Goal: Navigation & Orientation: Understand site structure

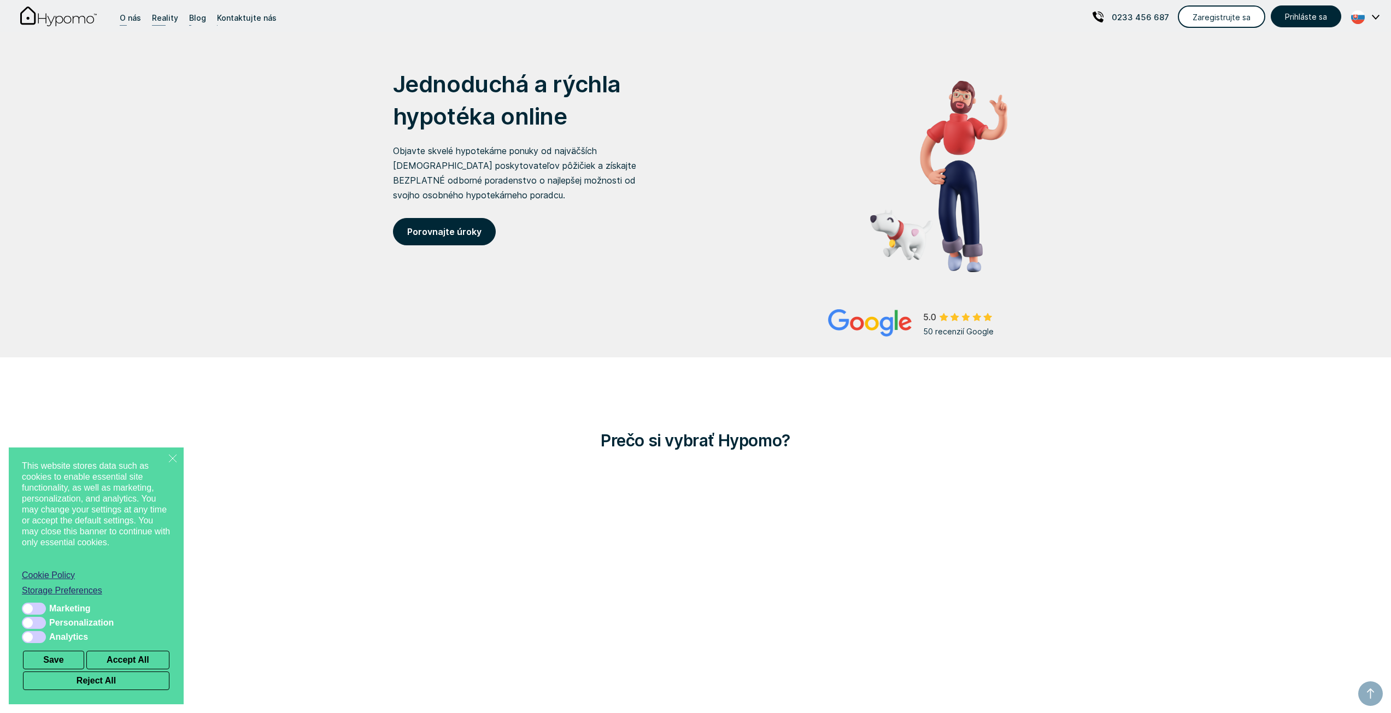
click at [130, 16] on div "O nás" at bounding box center [130, 17] width 21 height 15
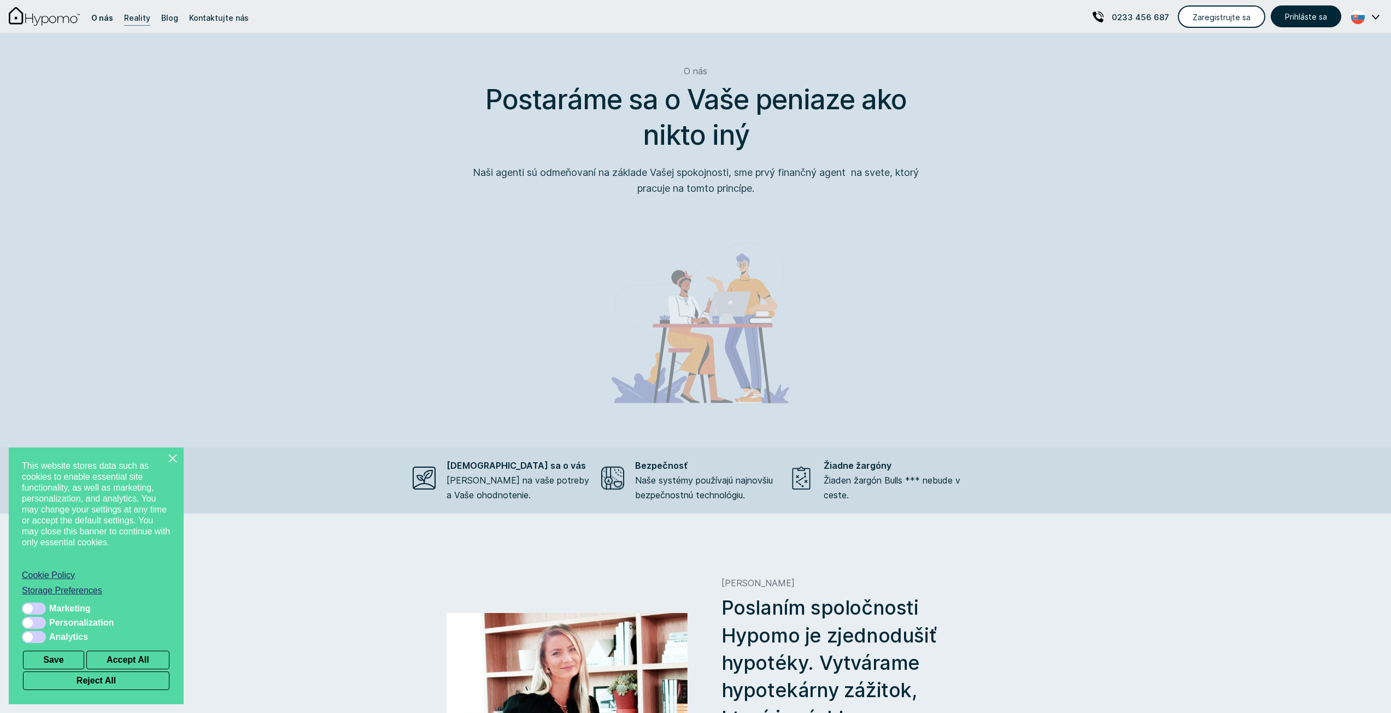
click at [177, 456] on icon "Close this dialog" at bounding box center [172, 458] width 11 height 11
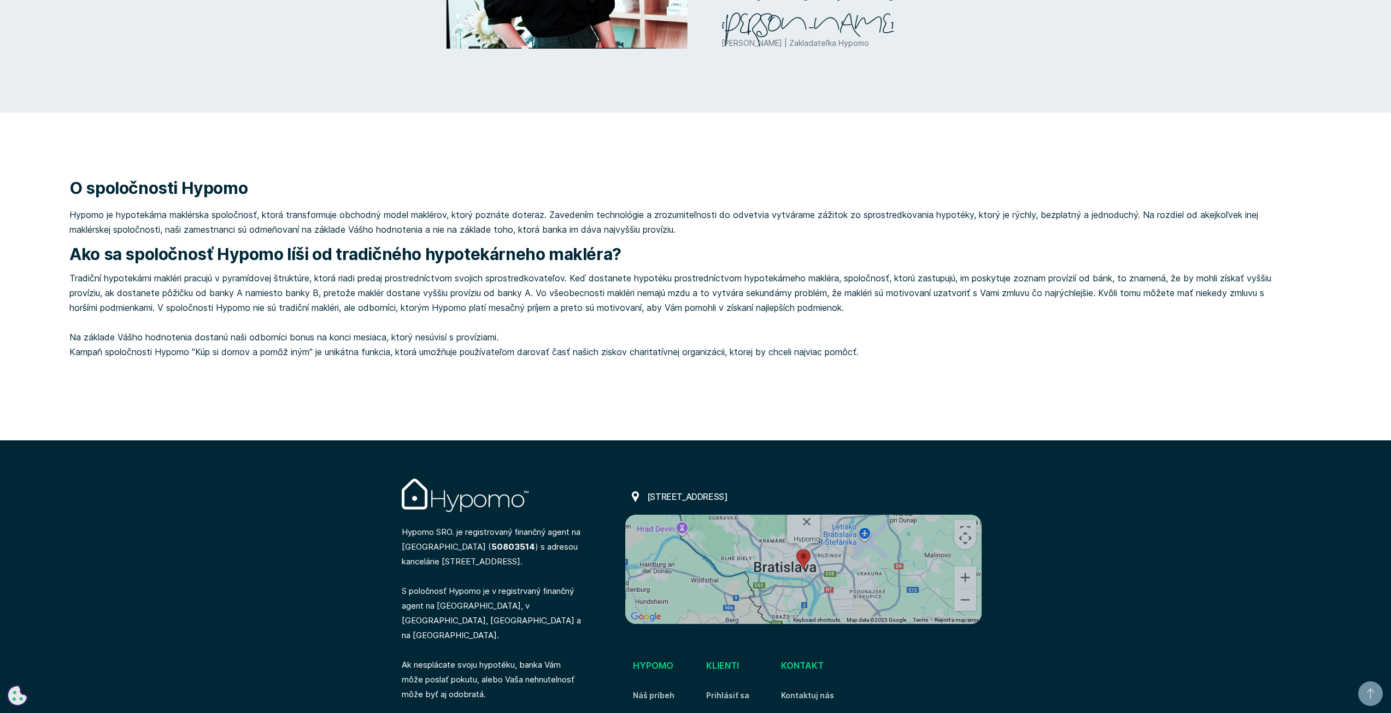
scroll to position [912, 0]
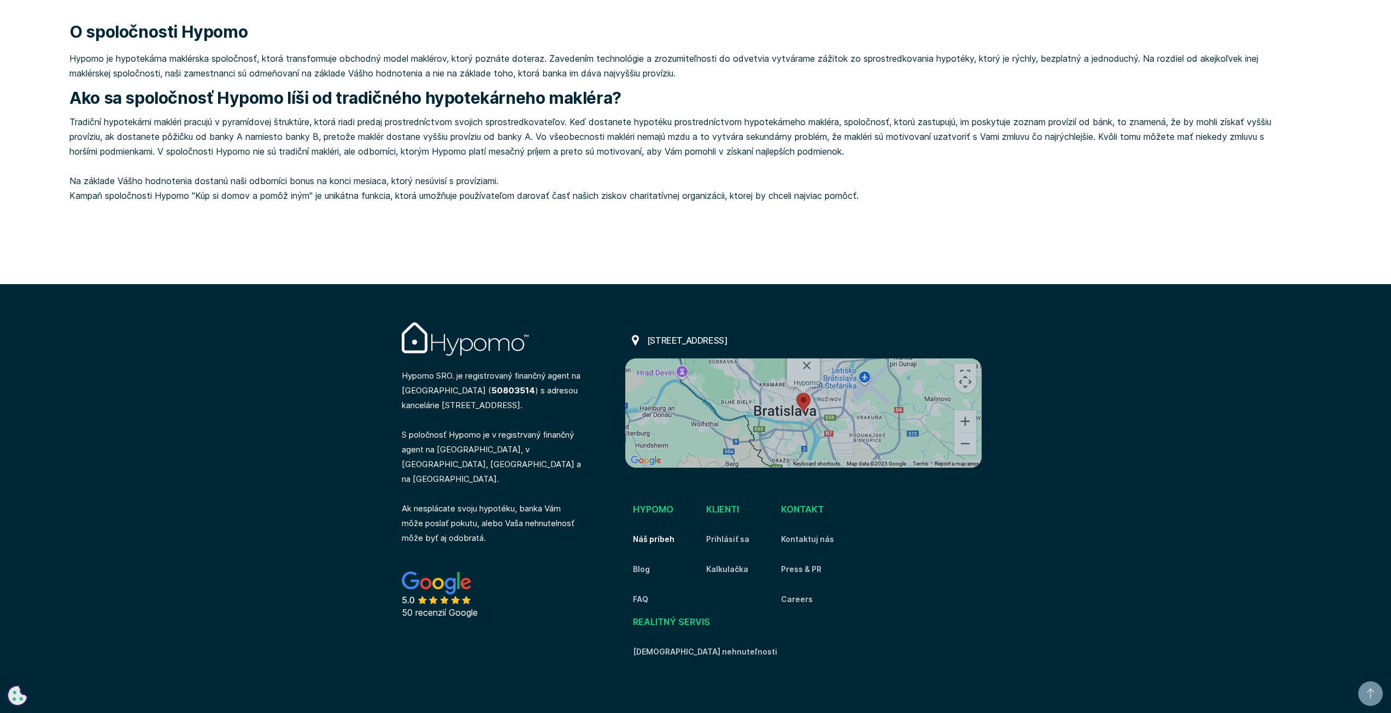
click at [667, 537] on link "Náš príbeh" at bounding box center [654, 539] width 42 height 13
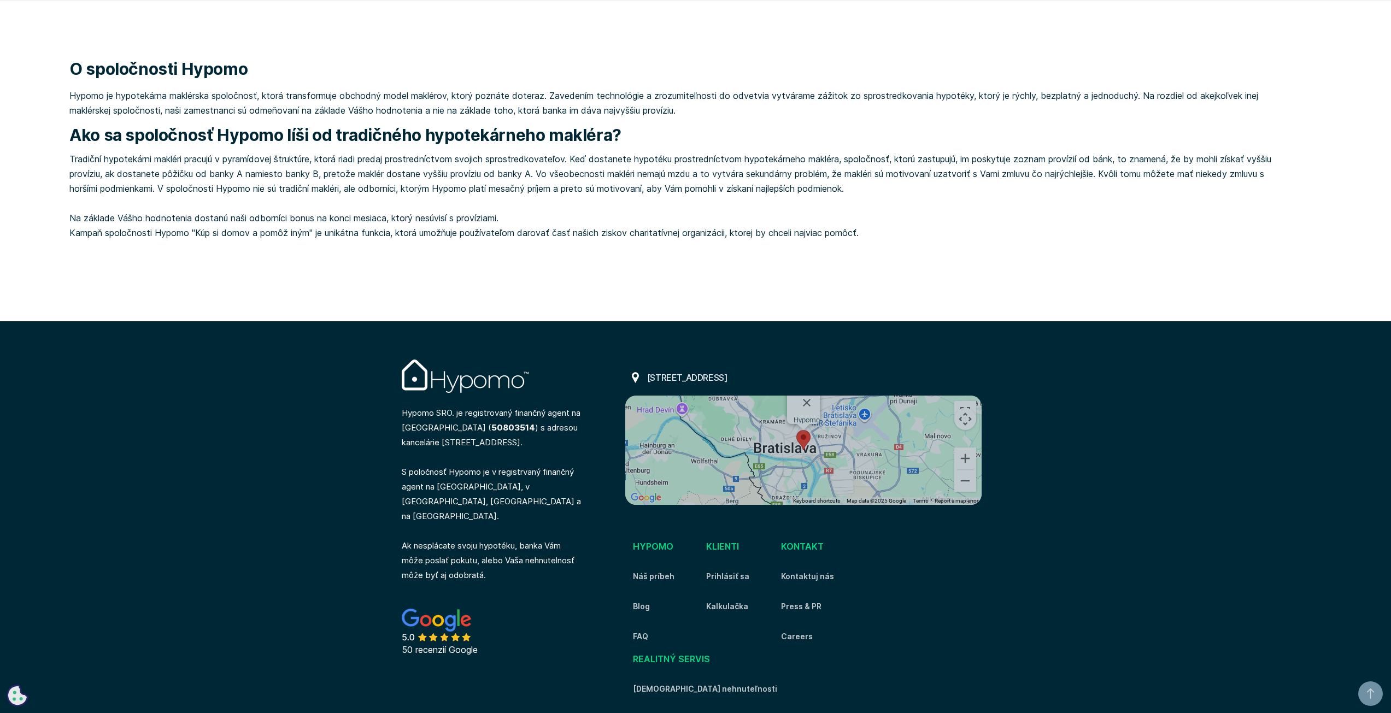
scroll to position [912, 0]
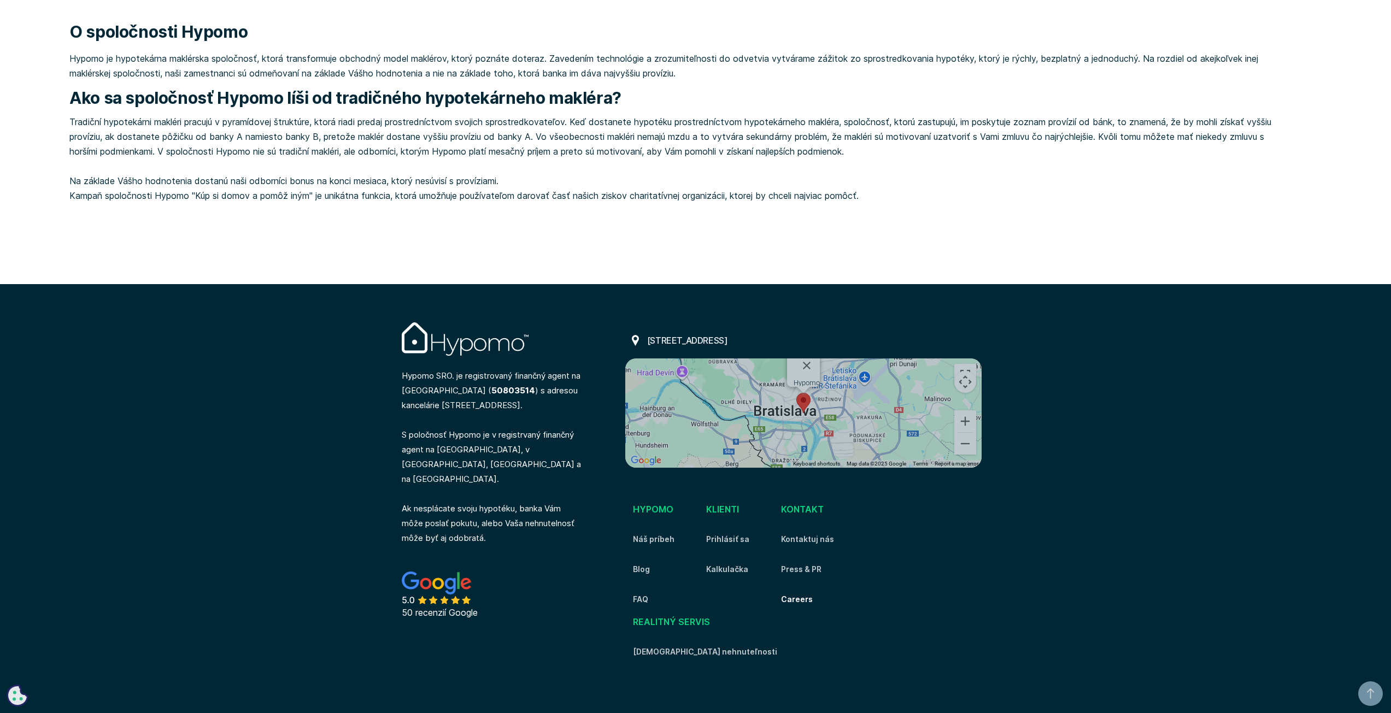
click at [813, 599] on link "Careers" at bounding box center [797, 599] width 32 height 13
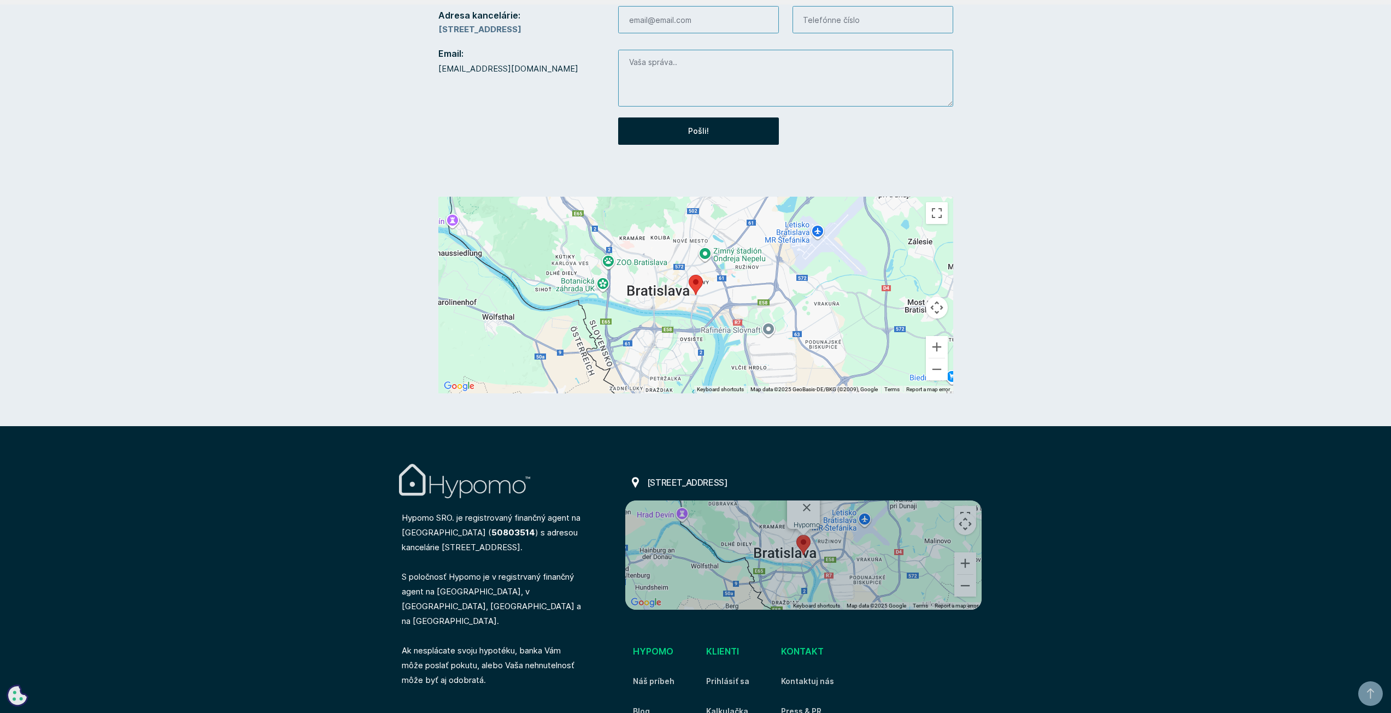
scroll to position [617, 0]
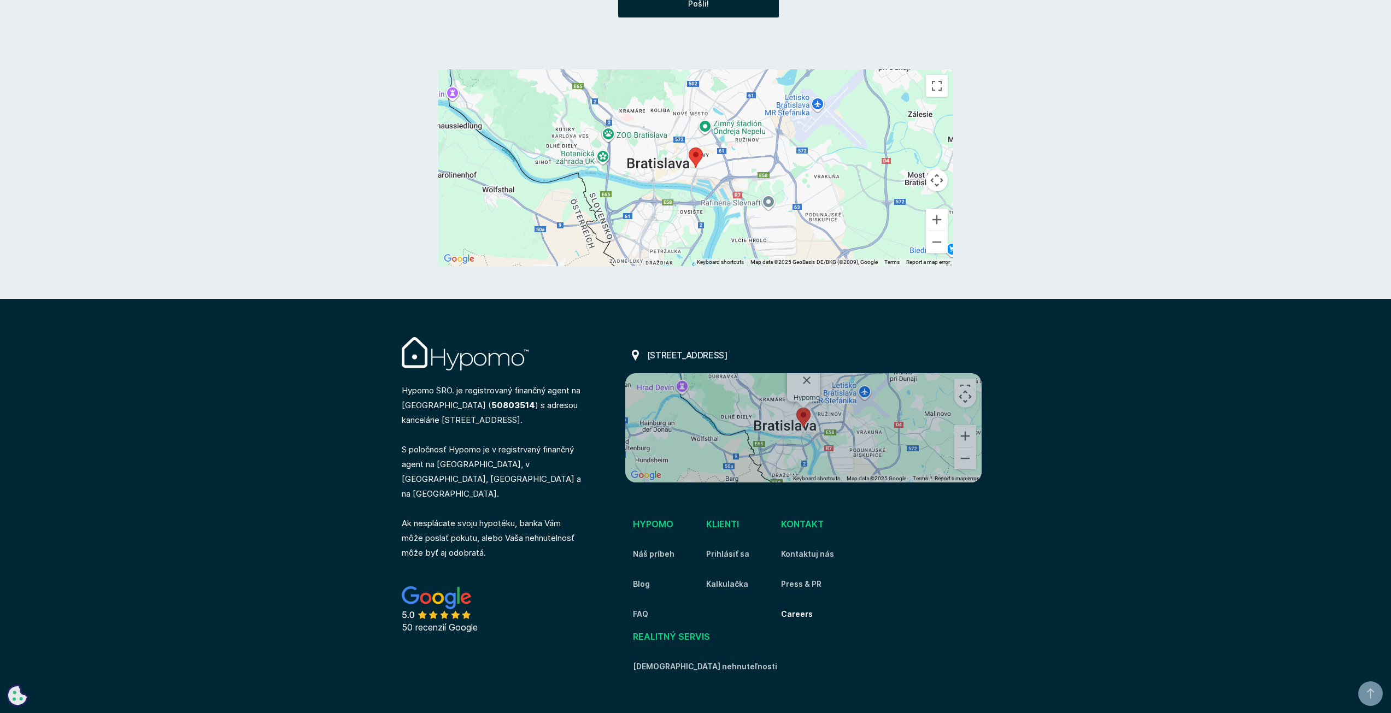
click at [813, 608] on link "Careers" at bounding box center [797, 614] width 32 height 13
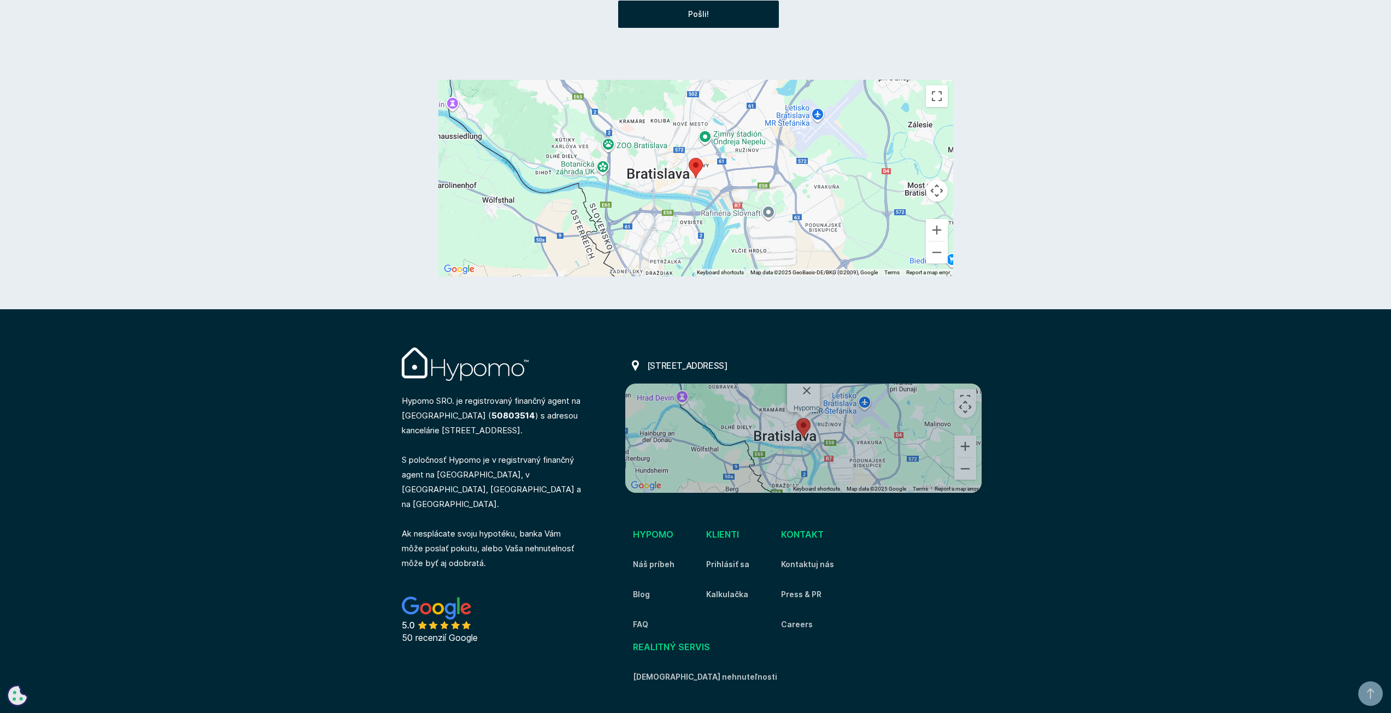
scroll to position [617, 0]
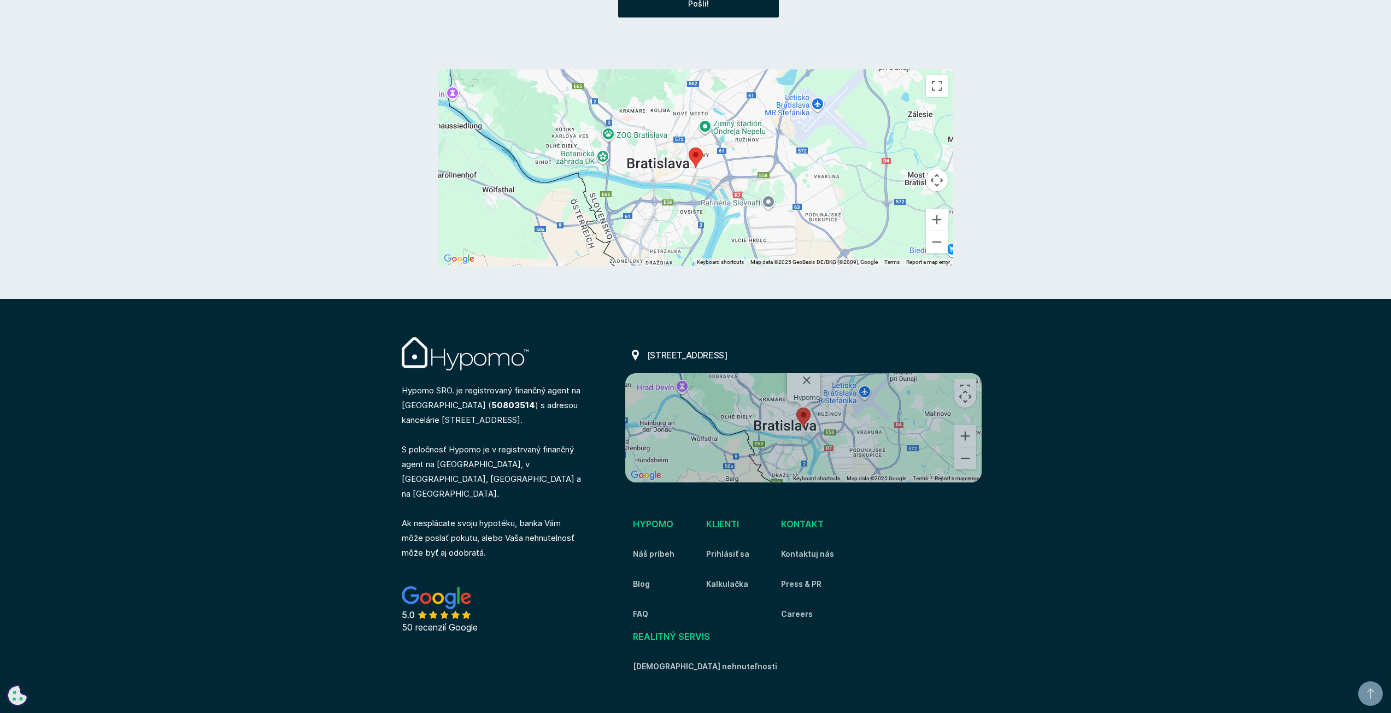
click at [739, 517] on div "Klienti" at bounding box center [722, 528] width 33 height 22
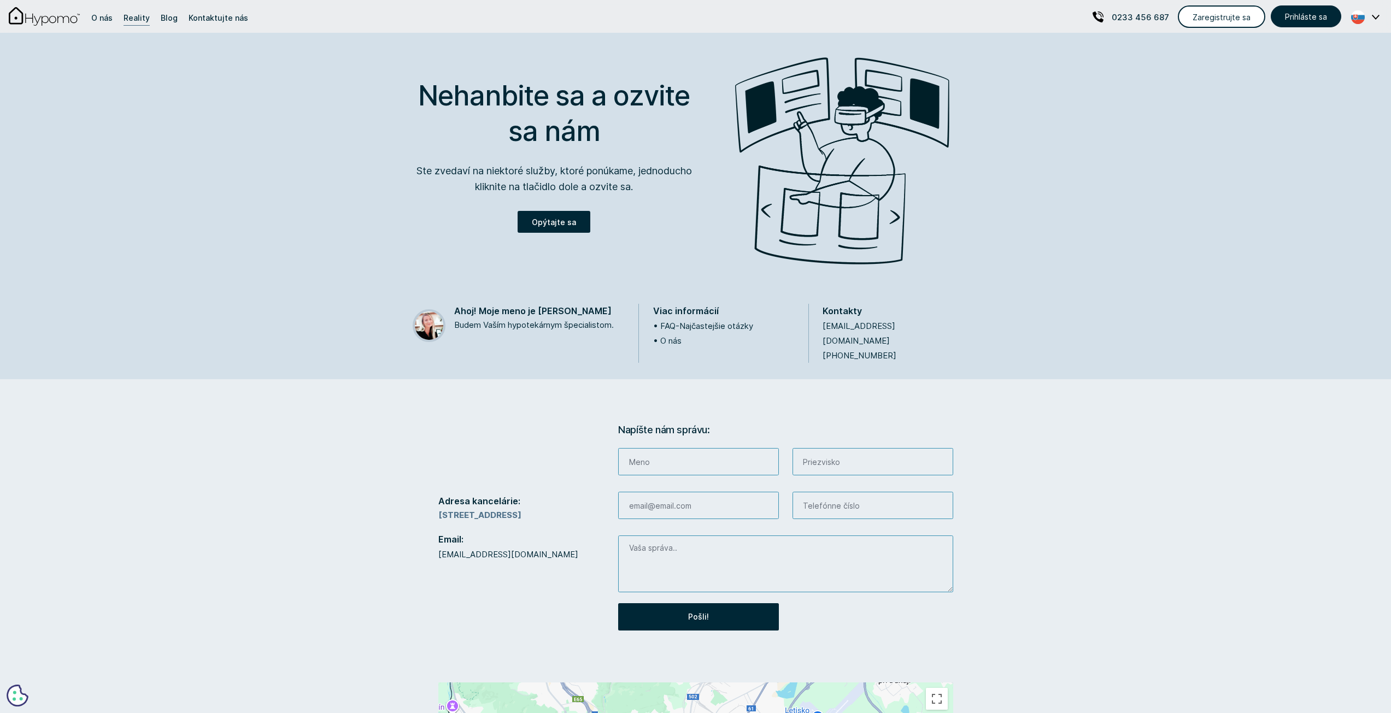
scroll to position [0, 0]
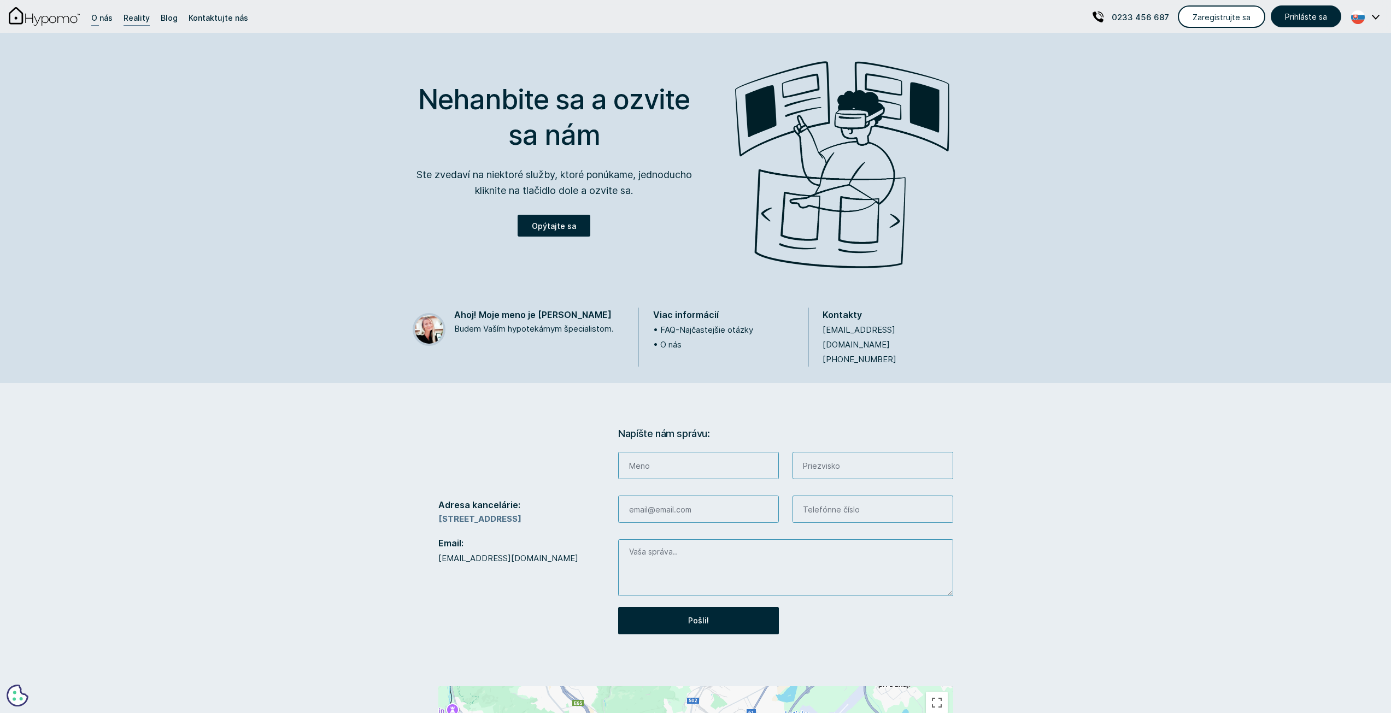
click at [94, 17] on div "O nás" at bounding box center [101, 17] width 21 height 15
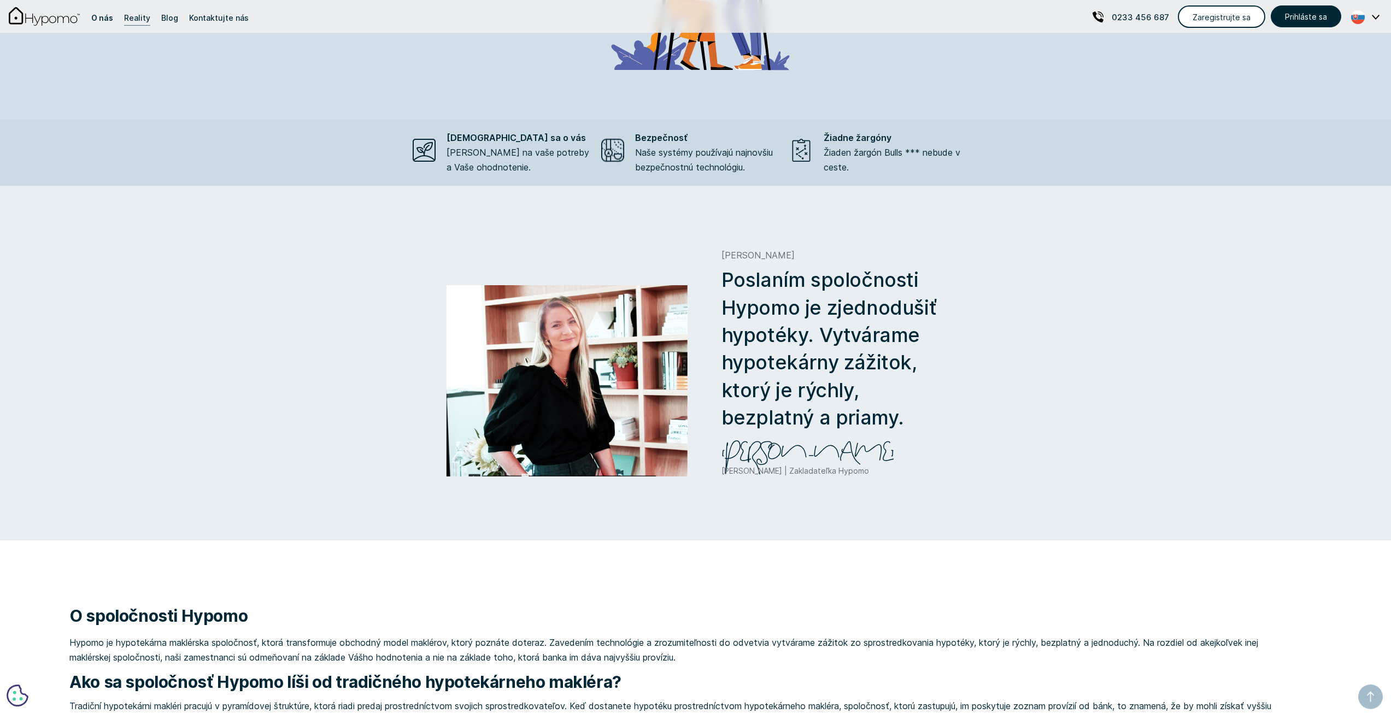
scroll to position [601, 0]
